Goal: Use online tool/utility: Utilize a website feature to perform a specific function

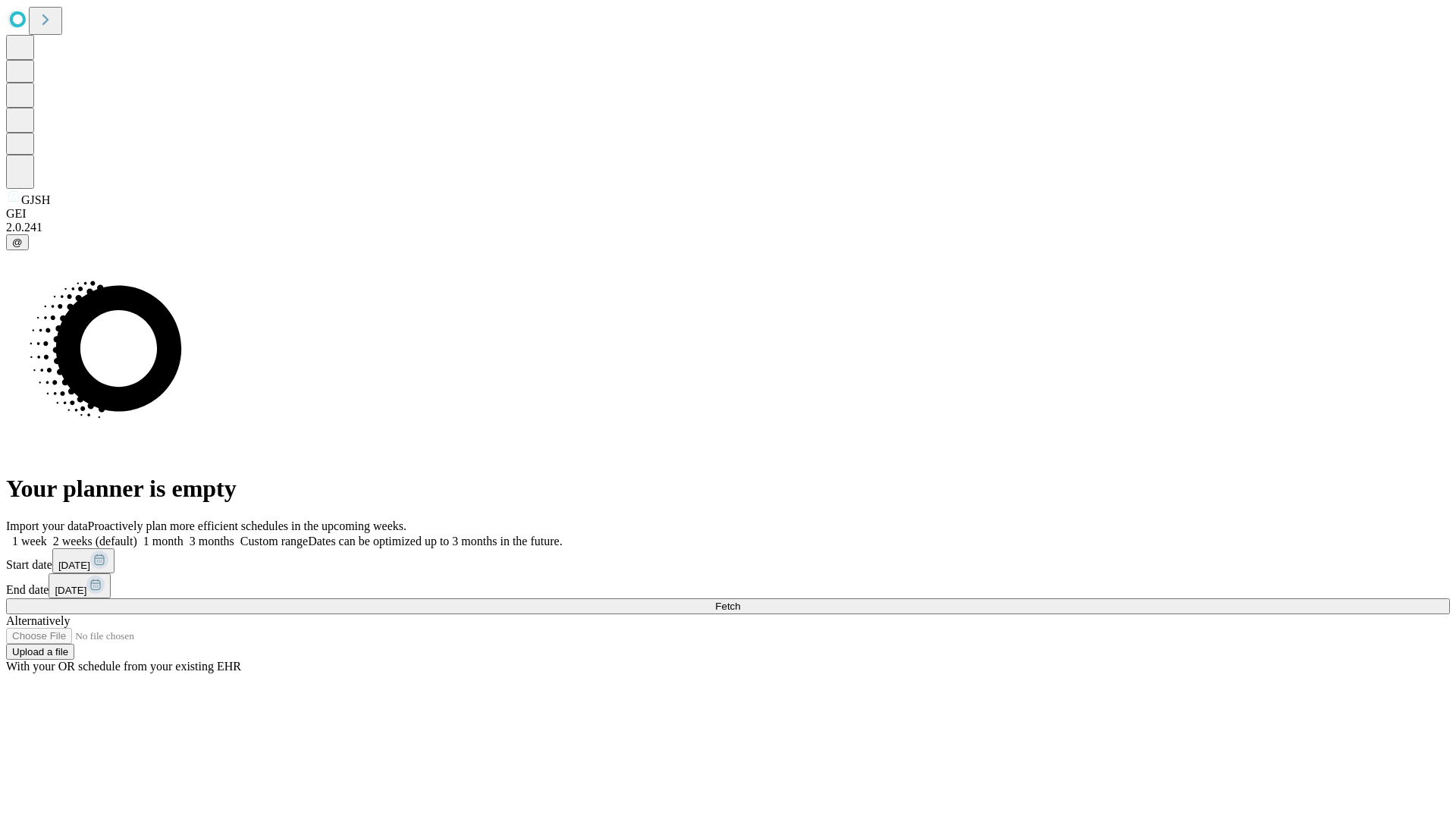
click at [740, 601] on span "Fetch" at bounding box center [727, 606] width 25 height 11
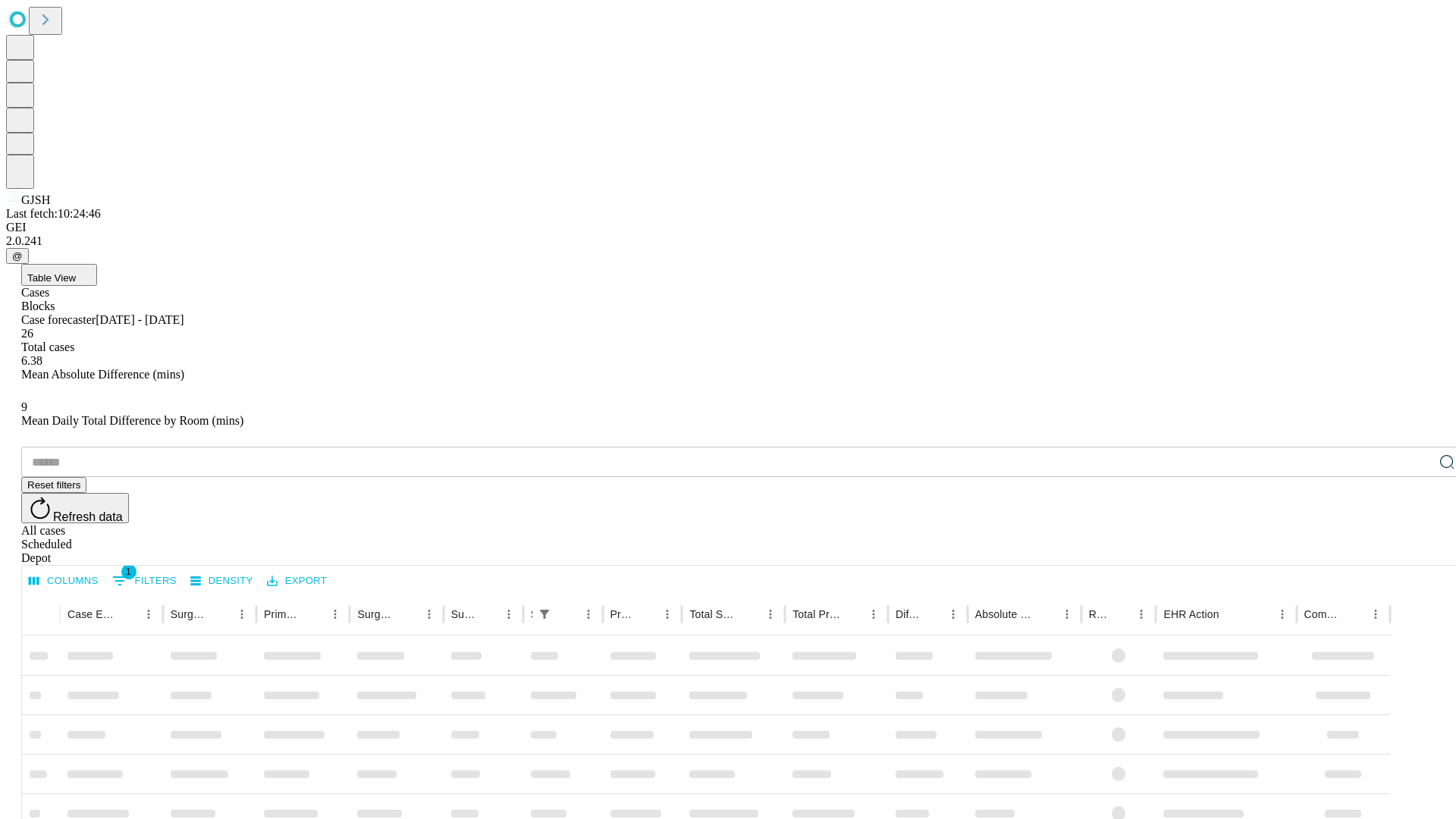
click at [76, 272] on span "Table View" at bounding box center [51, 278] width 49 height 11
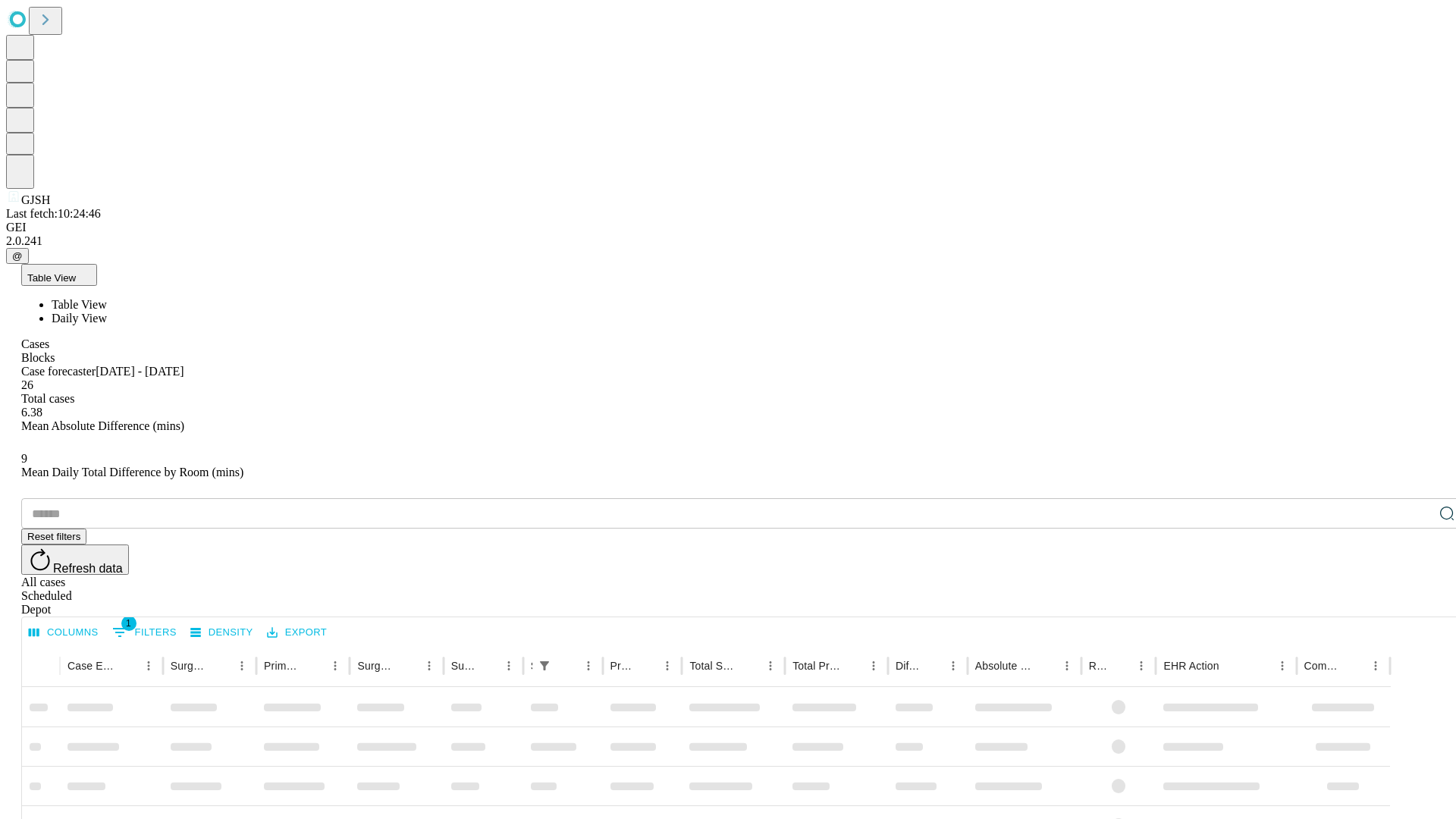
click at [107, 312] on span "Daily View" at bounding box center [80, 318] width 56 height 13
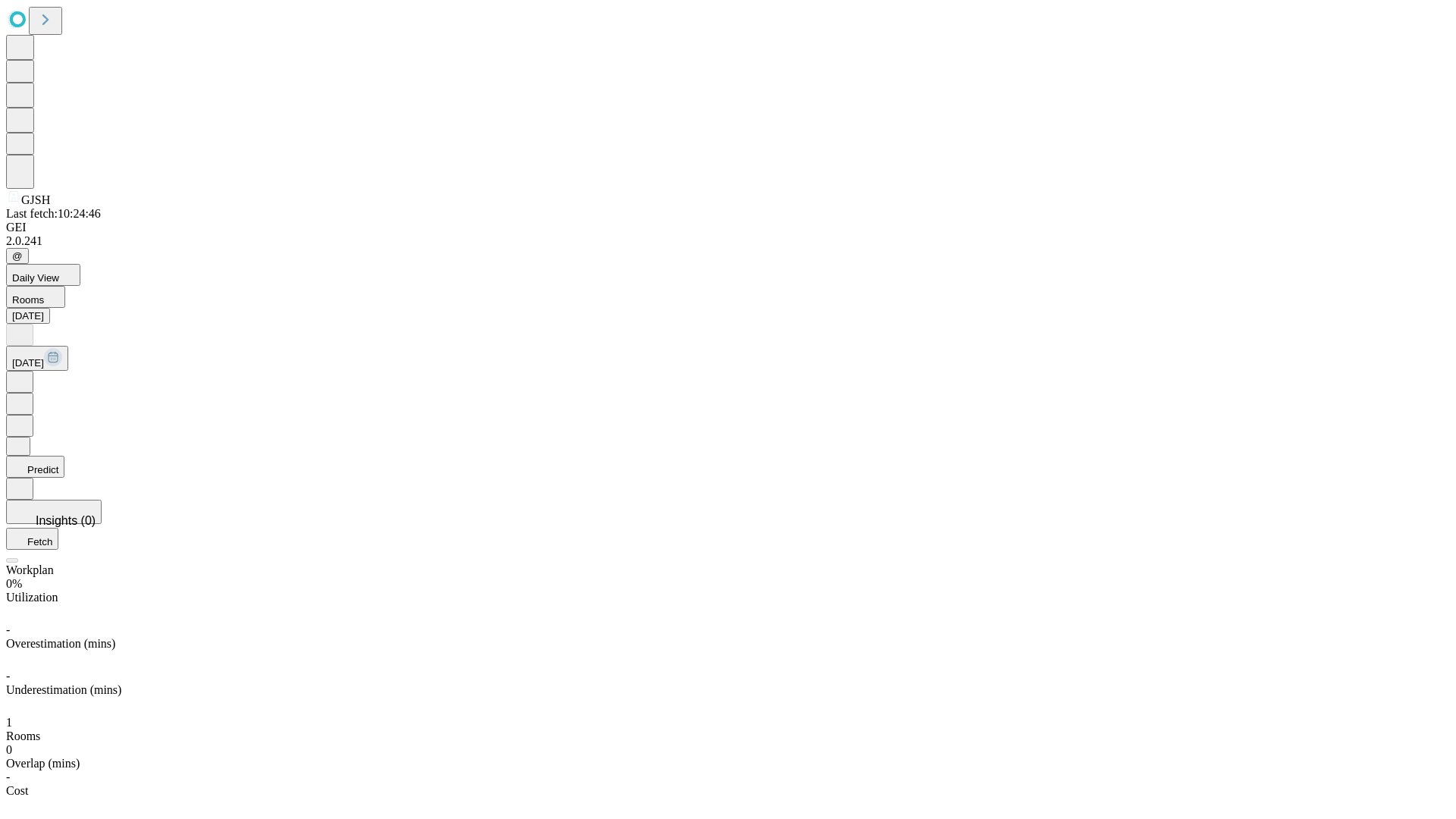
click at [64, 456] on button "Predict" at bounding box center [35, 467] width 58 height 22
